Goal: Task Accomplishment & Management: Manage account settings

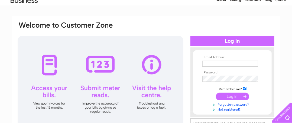
scroll to position [54, 0]
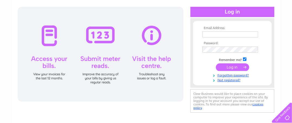
type input "armadalestore@hotmail.com"
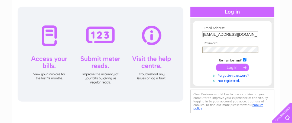
click at [182, 46] on div "Email Address: armadalestore@hotmail.com Password:" at bounding box center [146, 53] width 258 height 123
click at [211, 57] on td "Remember me?" at bounding box center [232, 59] width 63 height 5
click at [235, 65] on input "submit" at bounding box center [232, 67] width 33 height 8
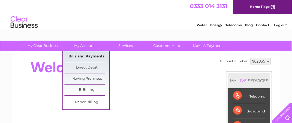
click at [87, 54] on link "Bills and Payments" at bounding box center [86, 56] width 45 height 11
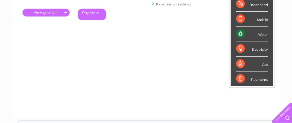
scroll to position [54, 0]
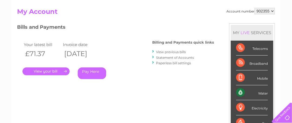
click at [166, 50] on link "View previous bills" at bounding box center [171, 52] width 30 height 4
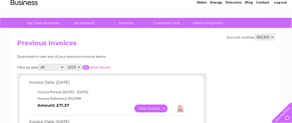
scroll to position [54, 0]
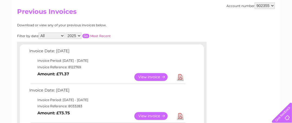
click at [181, 117] on link "Download" at bounding box center [180, 116] width 7 height 8
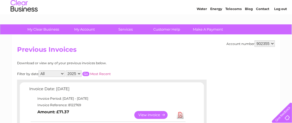
scroll to position [0, 0]
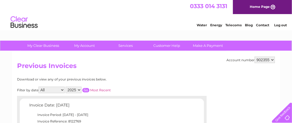
click at [283, 24] on link "Log out" at bounding box center [280, 25] width 13 height 4
